Goal: Navigation & Orientation: Find specific page/section

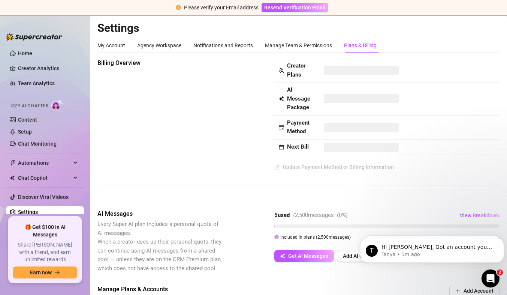
click at [283, 25] on h2 "Settings" at bounding box center [298, 28] width 402 height 14
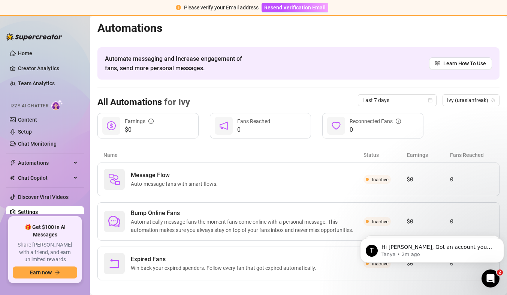
scroll to position [8, 0]
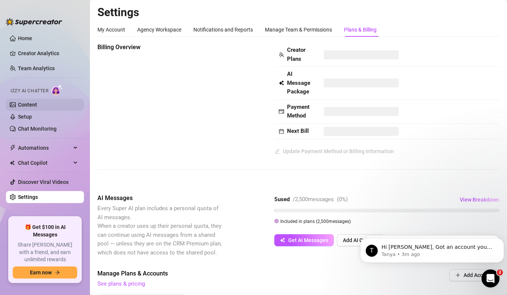
click at [27, 106] on link "Content" at bounding box center [27, 105] width 19 height 6
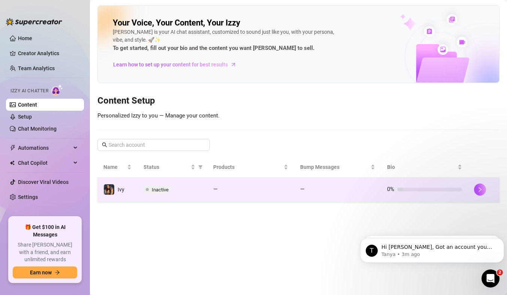
click at [187, 185] on div "Inactive" at bounding box center [173, 189] width 58 height 9
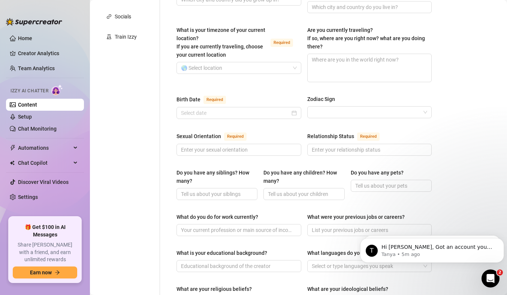
scroll to position [187, 0]
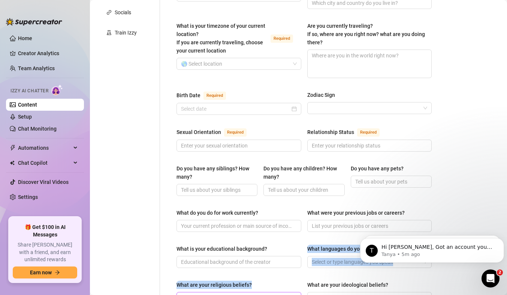
drag, startPoint x: 324, startPoint y: 235, endPoint x: 199, endPoint y: 287, distance: 135.5
click at [199, 287] on div "Name Required Nickname(s) Gender Required [DEMOGRAPHIC_DATA] [DEMOGRAPHIC_DATA]…" at bounding box center [303, 205] width 255 height 629
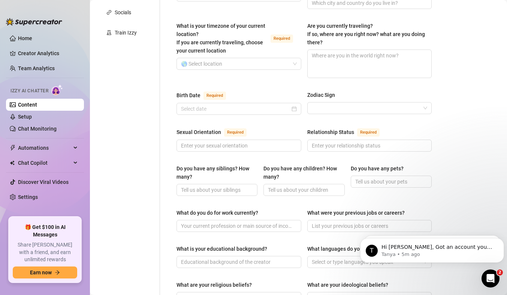
click at [130, 127] on div "Personal Info Chatting Lifestyle Physique Content Intimate Details Socials Trai…" at bounding box center [128, 206] width 63 height 644
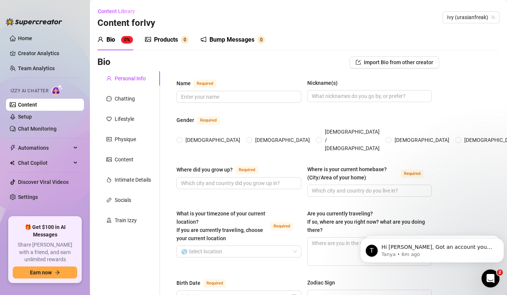
scroll to position [0, 0]
click at [130, 98] on div "Chatting" at bounding box center [125, 98] width 20 height 8
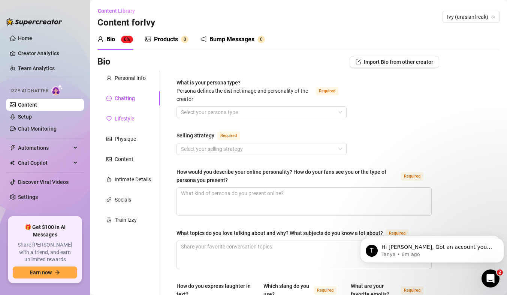
click at [123, 117] on div "Lifestyle" at bounding box center [124, 118] width 19 height 8
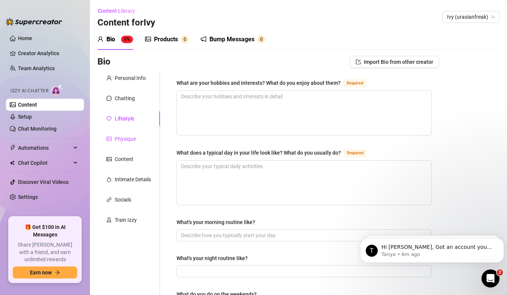
click at [121, 141] on div "Physique" at bounding box center [125, 139] width 21 height 8
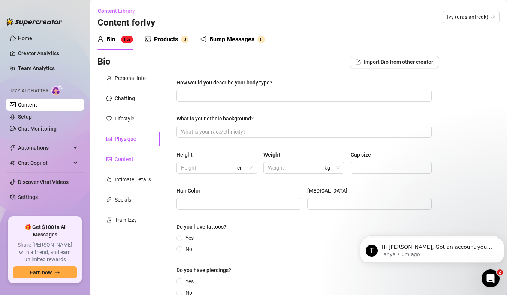
click at [121, 158] on div "Content" at bounding box center [124, 159] width 19 height 8
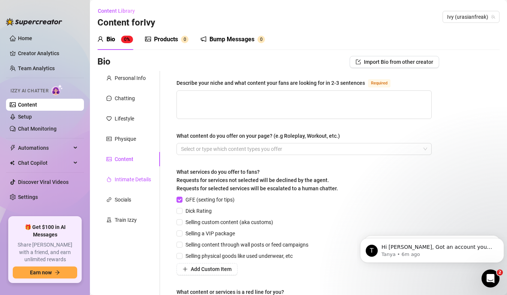
click at [122, 181] on div "Intimate Details" at bounding box center [133, 179] width 36 height 8
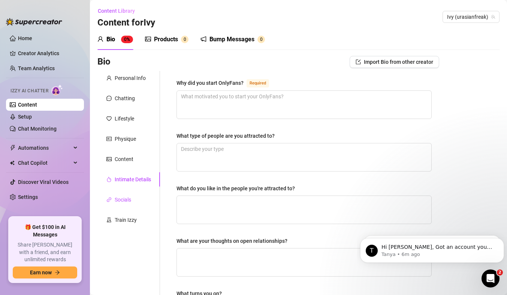
click at [120, 198] on div "Socials" at bounding box center [123, 199] width 16 height 8
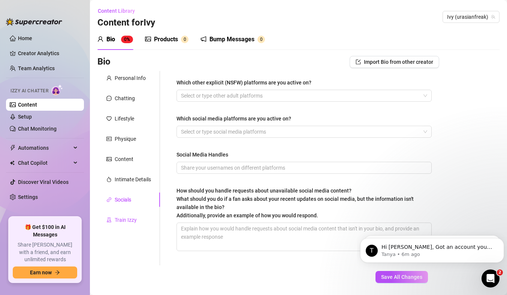
click at [120, 218] on div "Train Izzy" at bounding box center [126, 219] width 22 height 8
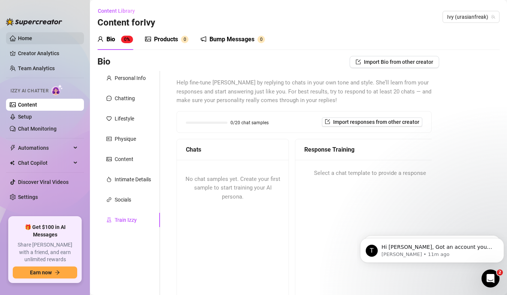
click at [32, 41] on link "Home" at bounding box center [25, 38] width 14 height 6
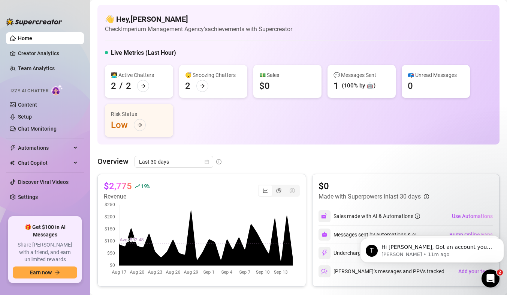
click at [356, 75] on div "💬 Messages Sent" at bounding box center [361, 75] width 56 height 8
click at [352, 78] on div "💬 Messages Sent" at bounding box center [361, 75] width 56 height 8
click at [203, 85] on icon "arrow-right" at bounding box center [202, 85] width 5 height 5
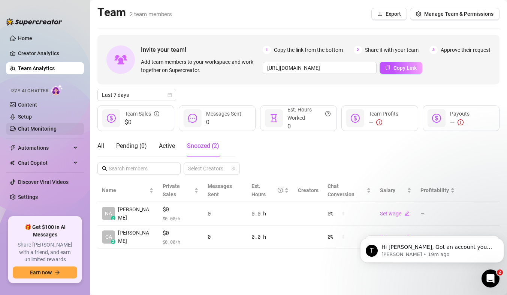
click at [45, 131] on link "Chat Monitoring" at bounding box center [37, 129] width 39 height 6
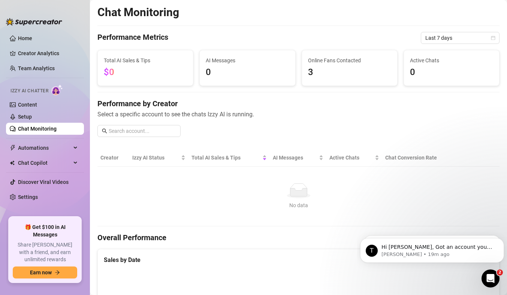
scroll to position [271, 0]
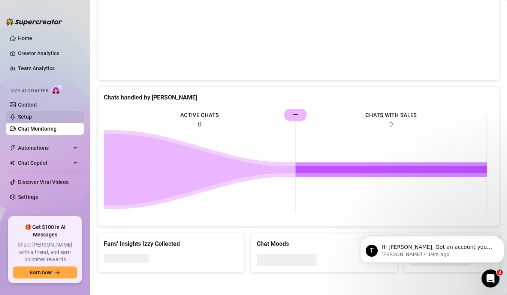
click at [32, 114] on link "Setup" at bounding box center [25, 117] width 14 height 6
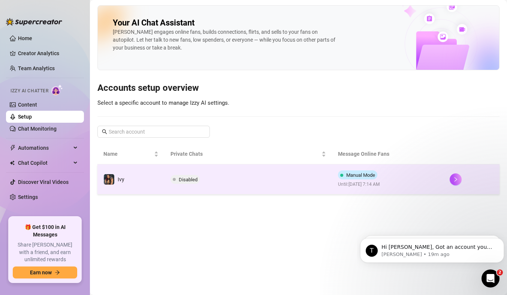
click at [184, 179] on span "Disabled" at bounding box center [188, 179] width 19 height 6
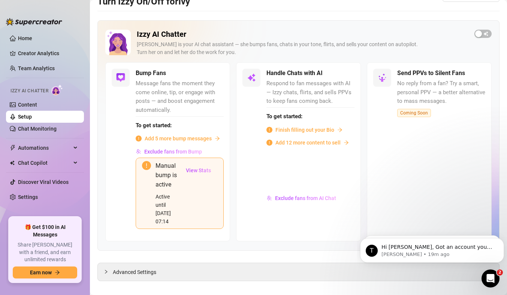
scroll to position [21, 0]
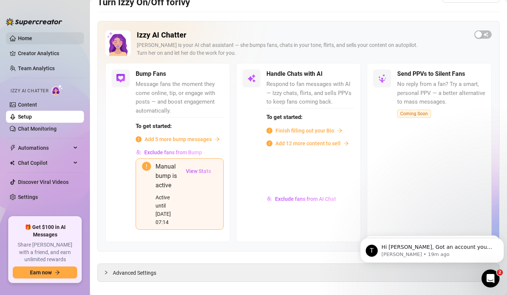
click at [32, 39] on link "Home" at bounding box center [25, 38] width 14 height 6
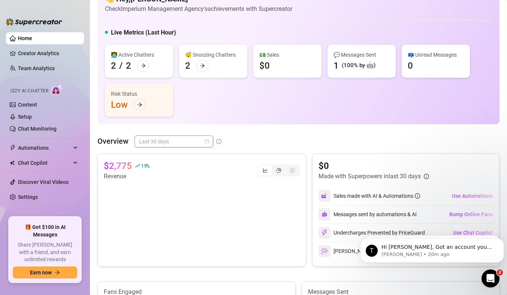
click at [190, 145] on span "Last 30 days" at bounding box center [174, 141] width 70 height 11
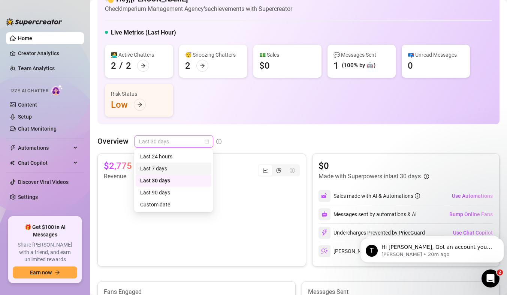
click at [164, 166] on div "Last 7 days" at bounding box center [173, 168] width 67 height 8
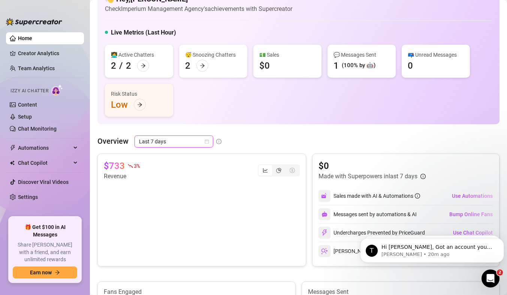
click at [178, 141] on span "Last 7 days" at bounding box center [174, 141] width 70 height 11
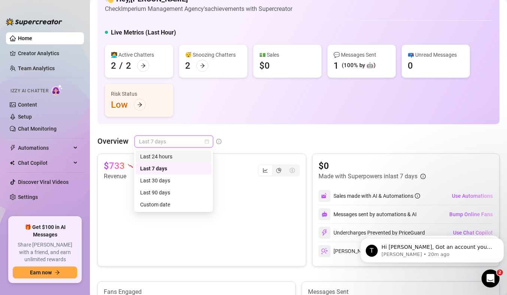
click at [163, 157] on div "Last 24 hours" at bounding box center [173, 156] width 67 height 8
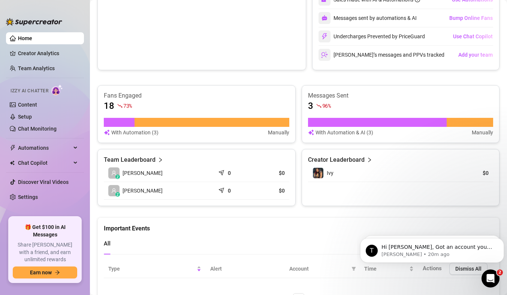
scroll to position [260, 0]
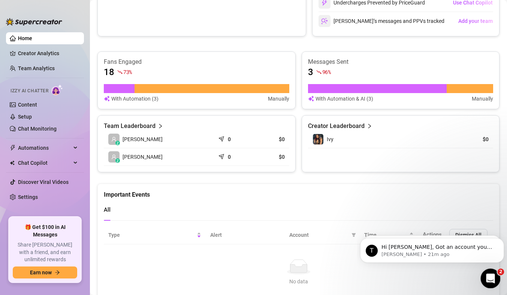
click at [493, 280] on div "Open Intercom Messenger" at bounding box center [489, 277] width 25 height 25
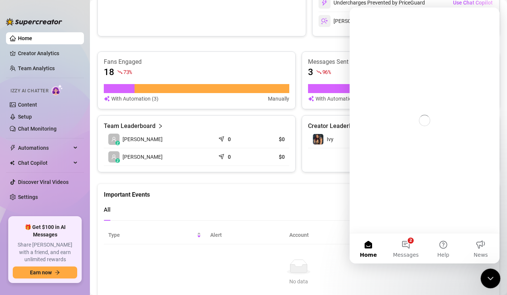
scroll to position [0, 0]
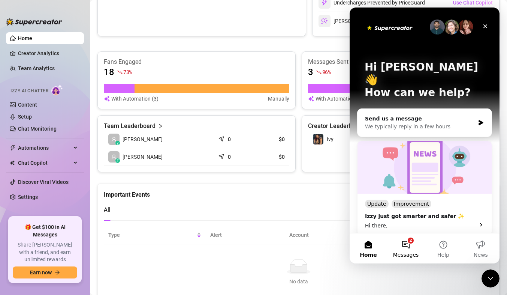
click at [410, 247] on button "2 Messages" at bounding box center [405, 248] width 37 height 30
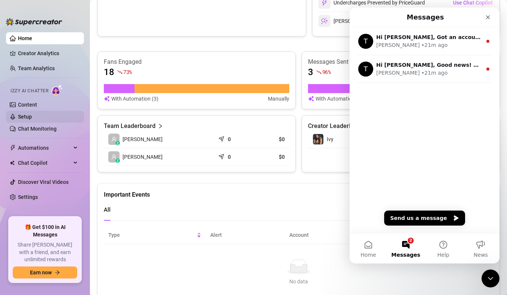
click at [32, 118] on link "Setup" at bounding box center [25, 117] width 14 height 6
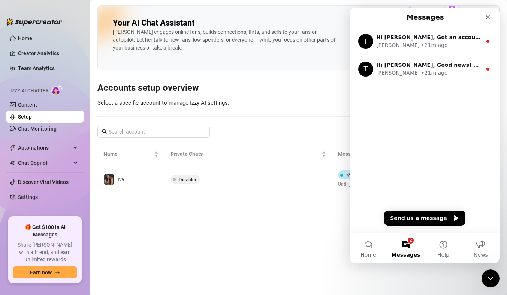
click at [32, 114] on link "Setup" at bounding box center [25, 117] width 14 height 6
click at [37, 105] on link "Content" at bounding box center [27, 105] width 19 height 6
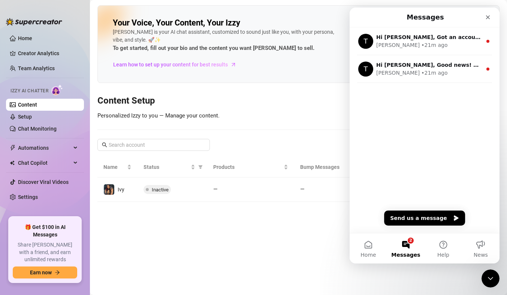
click at [40, 90] on span "Izzy AI Chatter" at bounding box center [29, 90] width 38 height 7
click at [22, 69] on link "Team Analytics" at bounding box center [36, 68] width 37 height 6
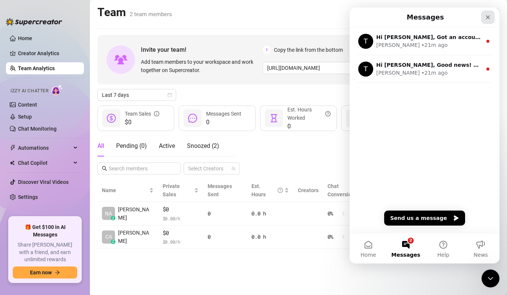
click at [492, 16] on div "Close" at bounding box center [487, 16] width 13 height 13
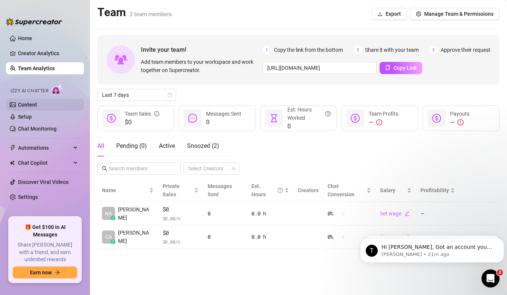
click at [32, 108] on link "Content" at bounding box center [27, 105] width 19 height 6
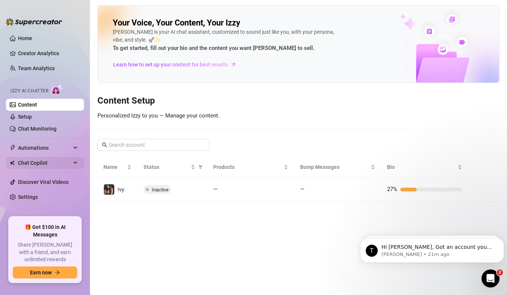
click at [43, 165] on span "Chat Copilot" at bounding box center [44, 163] width 53 height 12
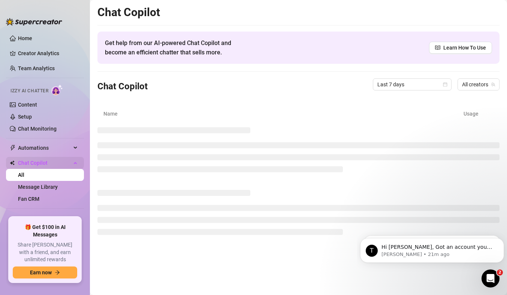
click at [43, 165] on span "Chat Copilot" at bounding box center [44, 163] width 53 height 12
